Goal: Information Seeking & Learning: Learn about a topic

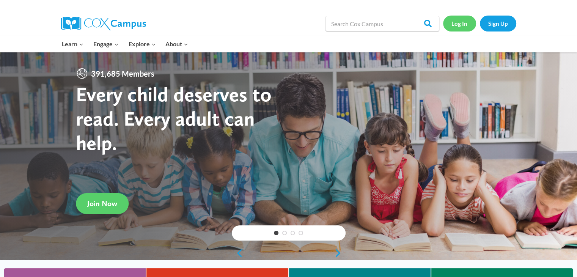
click at [473, 19] on link "Log In" at bounding box center [459, 24] width 33 height 16
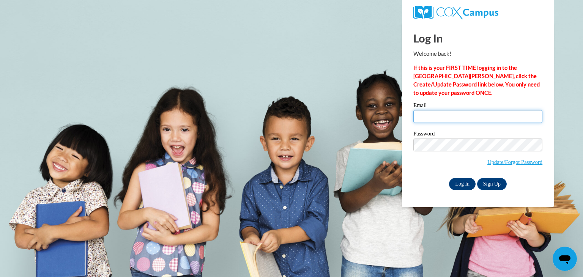
type input "egoratow@kusd.edu"
click at [463, 189] on input "Log In" at bounding box center [462, 184] width 27 height 12
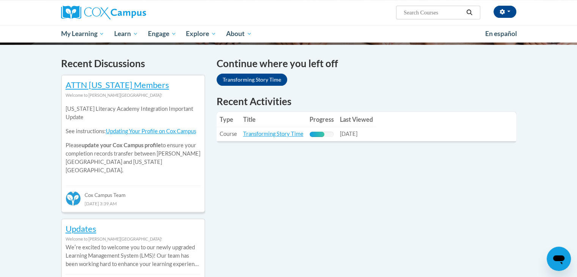
scroll to position [243, 0]
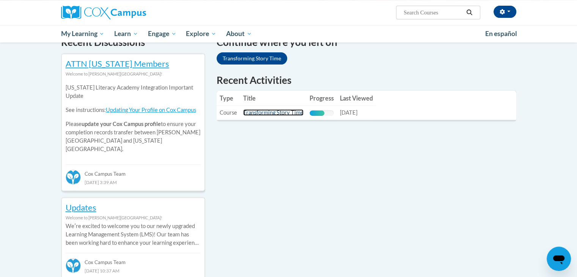
click at [251, 112] on link "Transforming Story Time" at bounding box center [273, 112] width 60 height 6
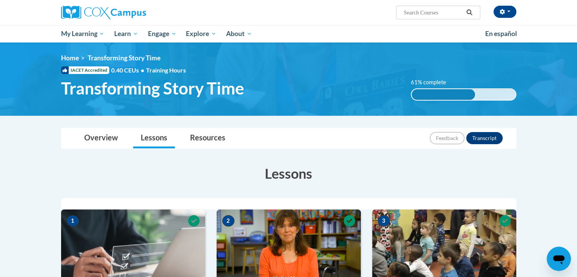
click at [251, 112] on img at bounding box center [288, 78] width 577 height 73
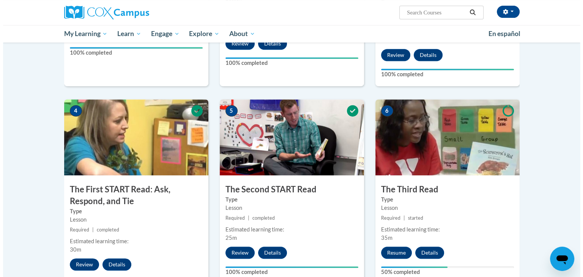
scroll to position [413, 0]
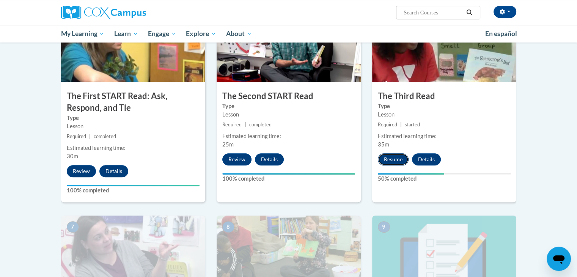
click at [387, 156] on button "Resume" at bounding box center [393, 159] width 31 height 12
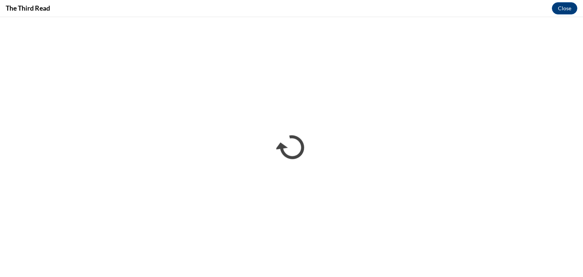
scroll to position [0, 0]
